Goal: Information Seeking & Learning: Learn about a topic

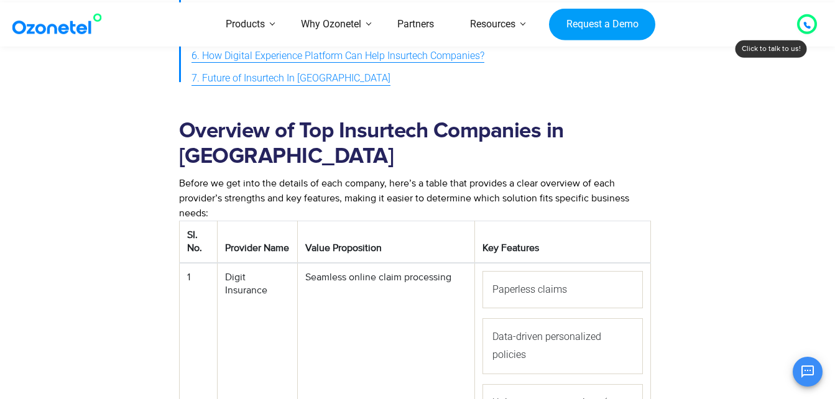
scroll to position [628, 0]
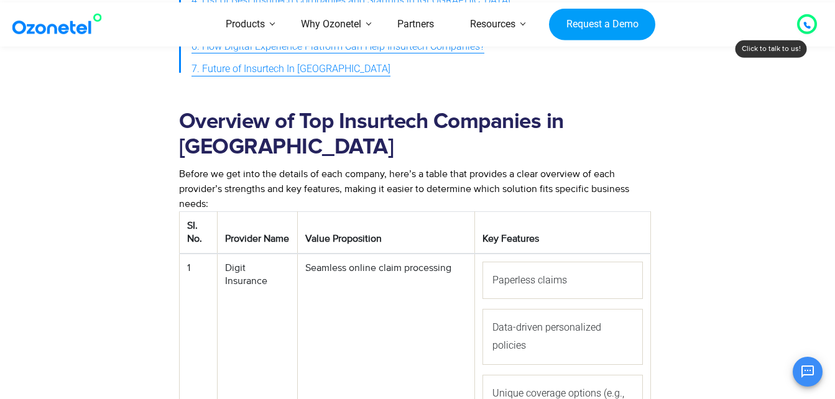
drag, startPoint x: 339, startPoint y: 245, endPoint x: 316, endPoint y: 176, distance: 72.9
click at [339, 254] on td "Seamless online claim processing" at bounding box center [386, 351] width 177 height 194
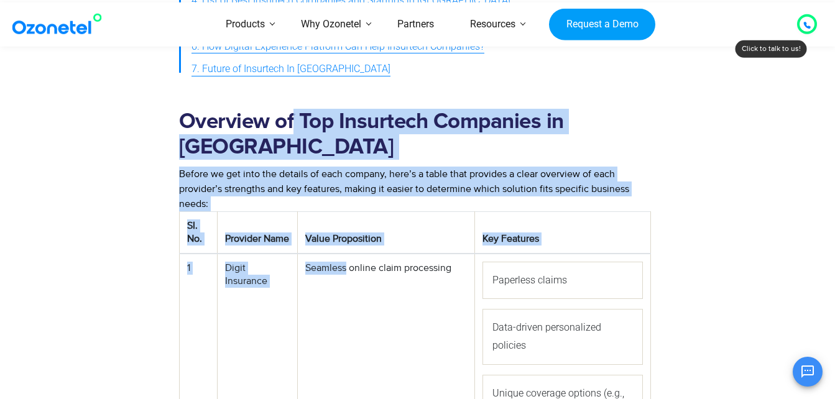
drag, startPoint x: 316, startPoint y: 176, endPoint x: 292, endPoint y: 102, distance: 77.6
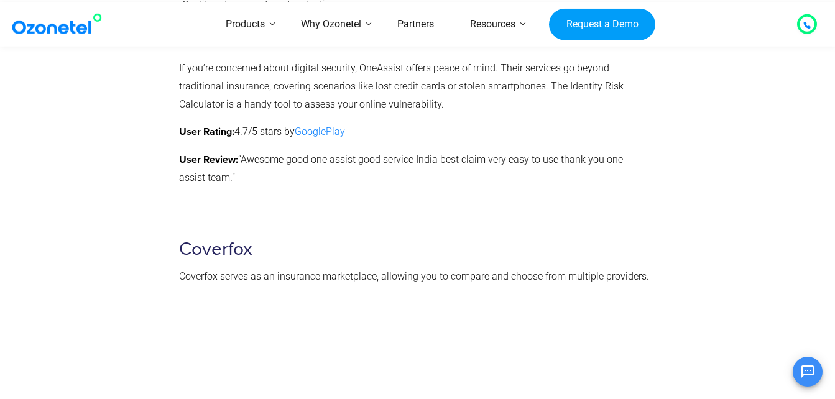
scroll to position [5419, 0]
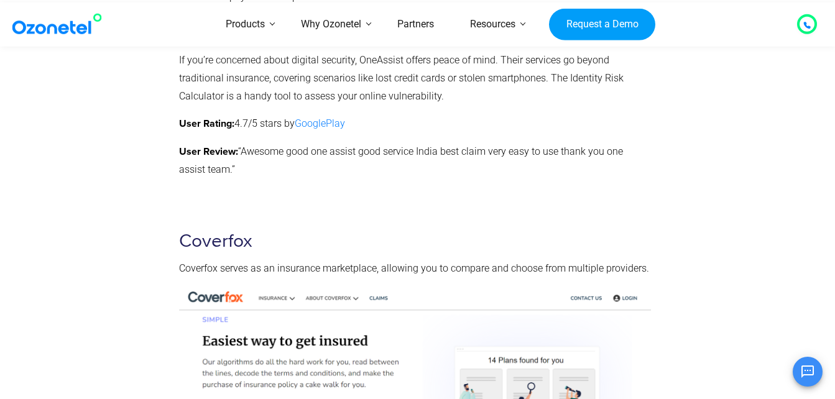
drag, startPoint x: 809, startPoint y: 152, endPoint x: 788, endPoint y: 30, distance: 124.2
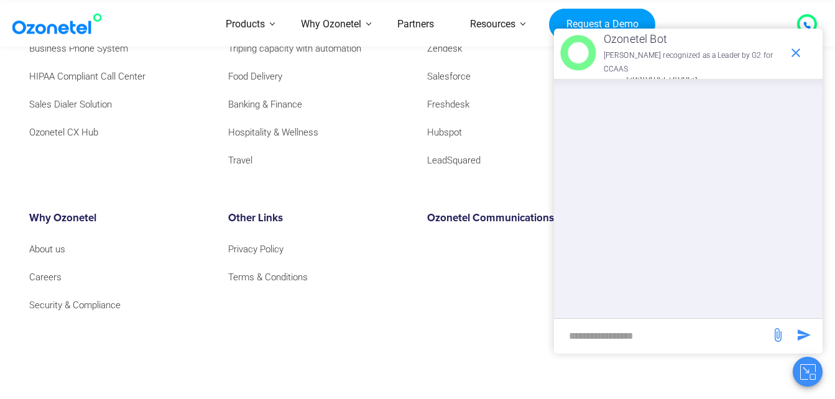
scroll to position [13505, 0]
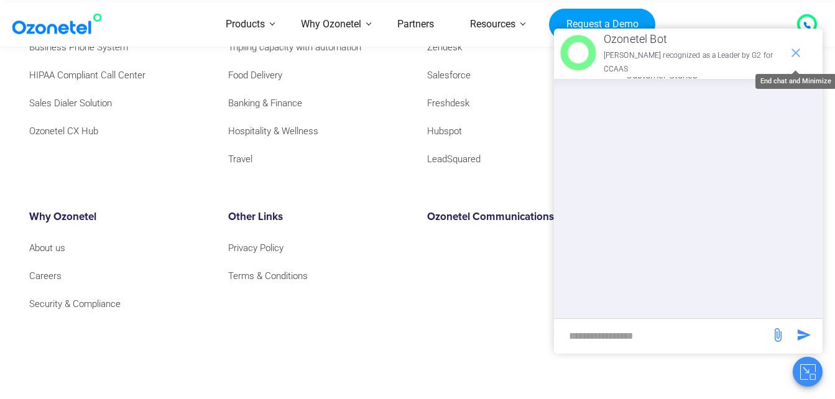
click at [800, 50] on icon "end chat or minimize" at bounding box center [795, 52] width 15 height 15
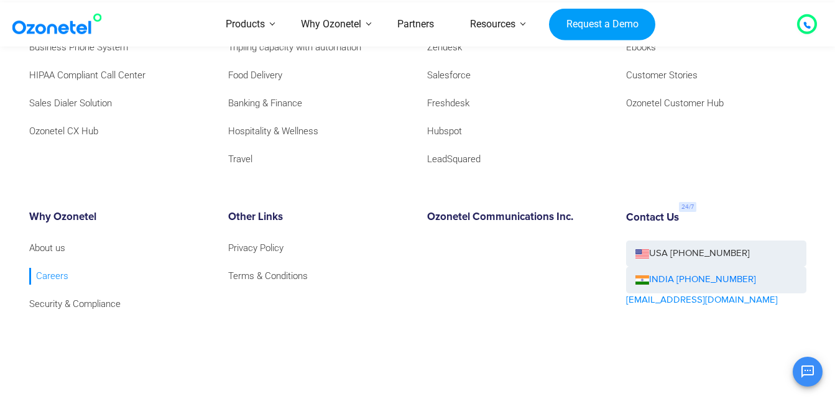
click at [51, 268] on link "Careers" at bounding box center [48, 276] width 39 height 17
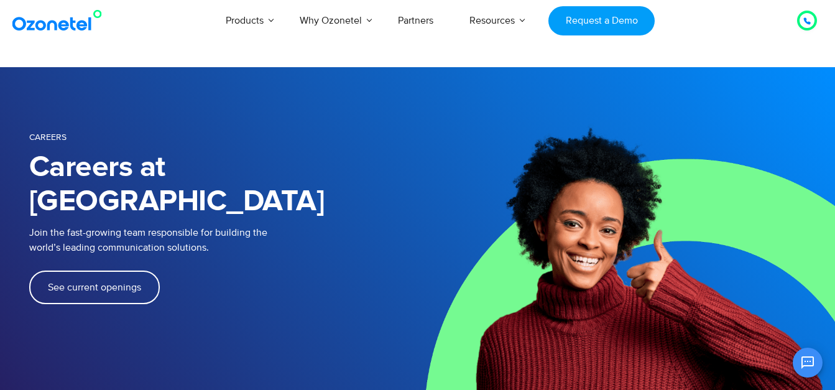
click at [132, 282] on span "See current openings" at bounding box center [94, 287] width 93 height 10
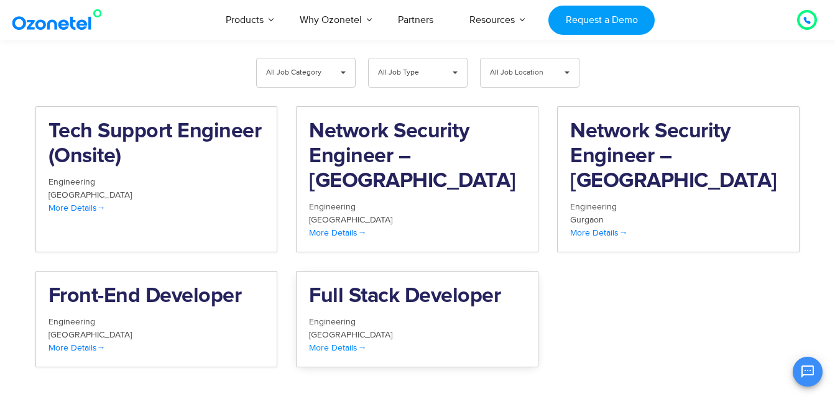
scroll to position [1309, 0]
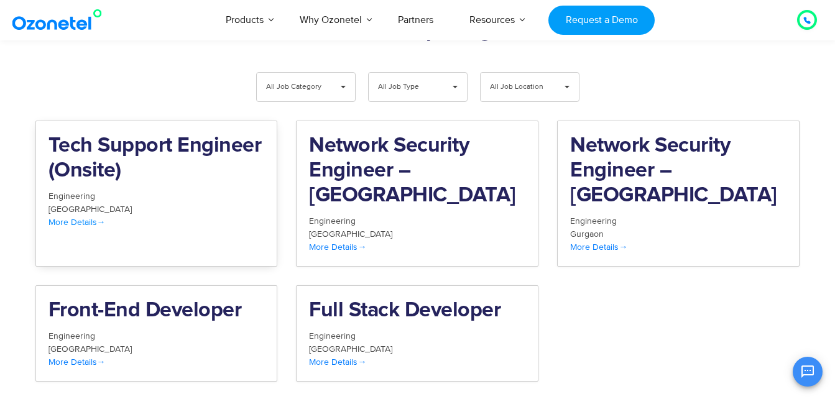
click at [96, 217] on span "More Details" at bounding box center [76, 222] width 57 height 11
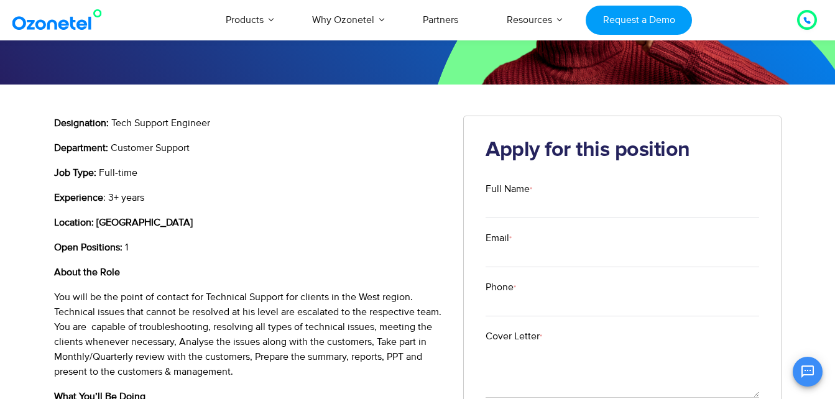
click at [281, 322] on span "You will be the point of contact for Technical Support for clients in the West …" at bounding box center [247, 334] width 387 height 87
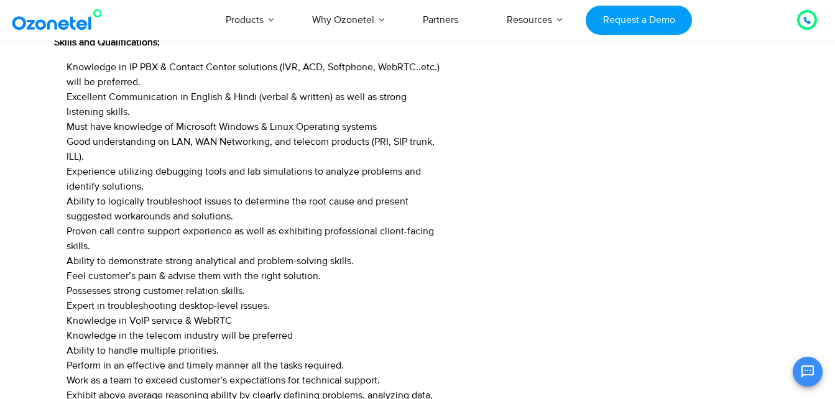
drag, startPoint x: 281, startPoint y: 322, endPoint x: 232, endPoint y: 145, distance: 183.6
click at [232, 145] on ul "Knowledge in IP PBX & Contact Center solutions (IVR, ACD, Softphone, WebRTC..et…" at bounding box center [249, 283] width 391 height 447
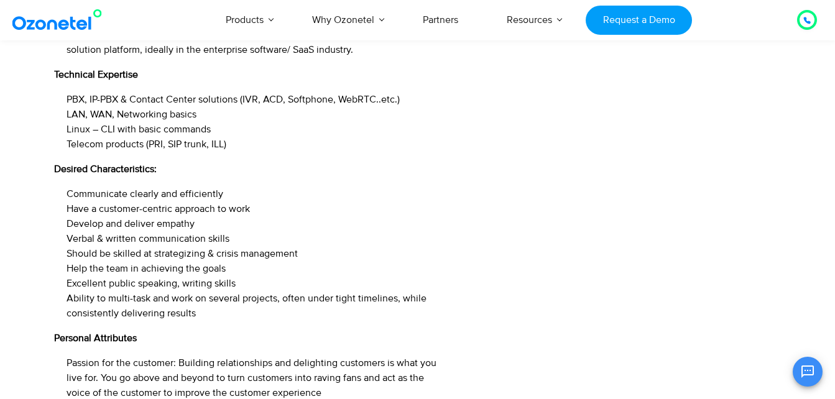
scroll to position [1453, 0]
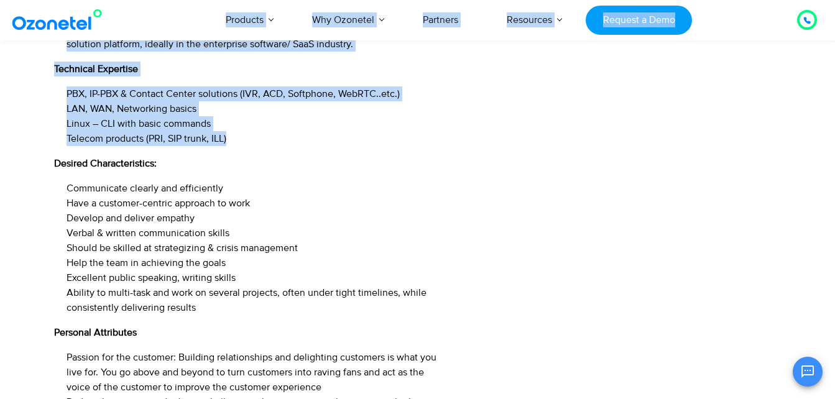
drag, startPoint x: 202, startPoint y: 1, endPoint x: 218, endPoint y: 69, distance: 69.6
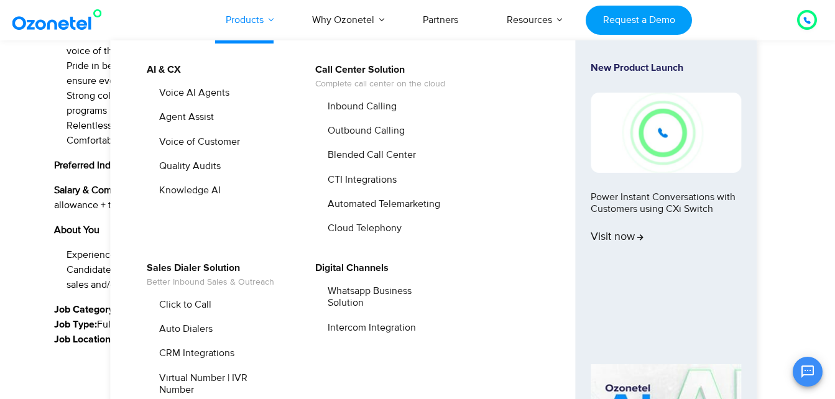
scroll to position [1790, 0]
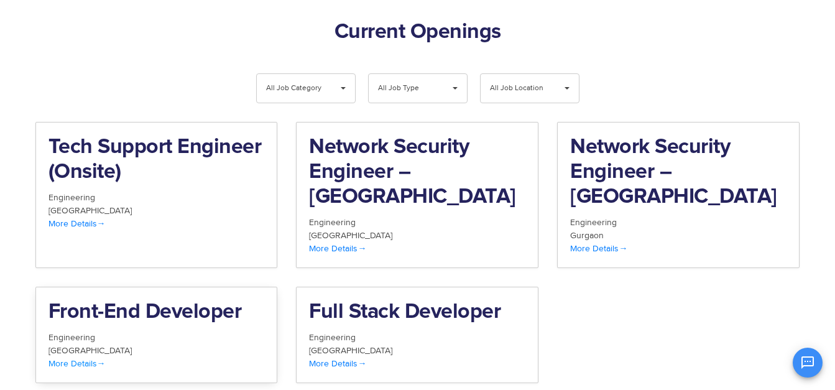
click at [209, 300] on h2 "Front-End Developer" at bounding box center [156, 312] width 216 height 25
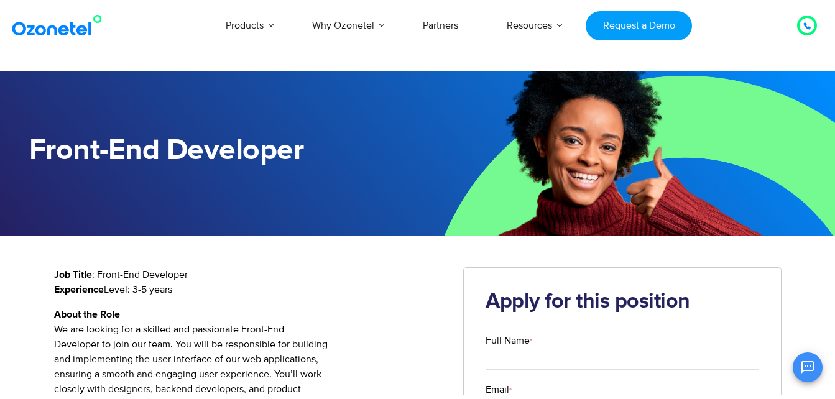
scroll to position [146, 0]
